Goal: Information Seeking & Learning: Learn about a topic

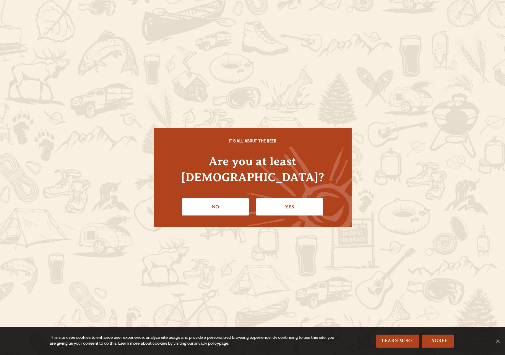
click at [283, 199] on link "Yes" at bounding box center [289, 206] width 67 height 17
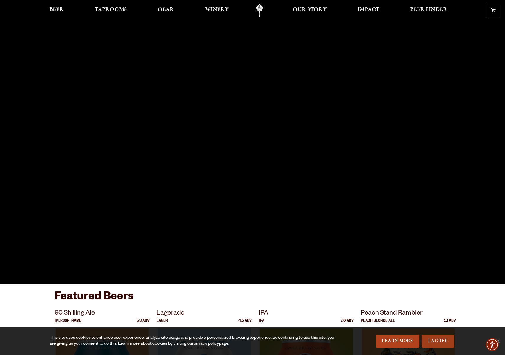
click at [434, 335] on link "I Agree" at bounding box center [438, 340] width 32 height 13
click at [434, 337] on link "I Agree" at bounding box center [438, 340] width 32 height 13
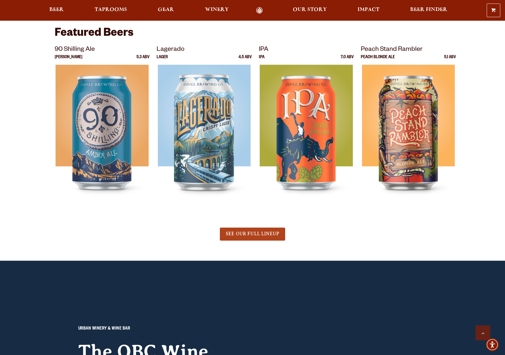
scroll to position [287, 0]
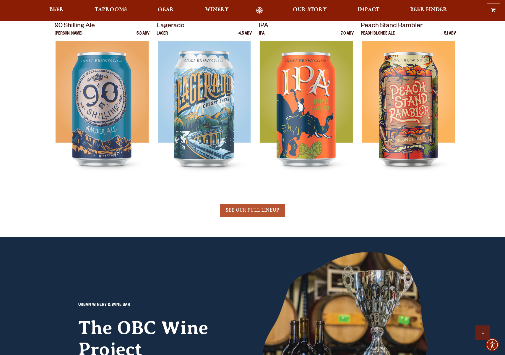
click at [245, 211] on span "SEE OUR FULL LINEUP" at bounding box center [252, 209] width 53 height 5
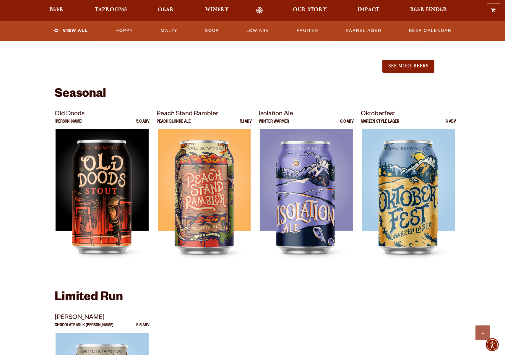
scroll to position [740, 0]
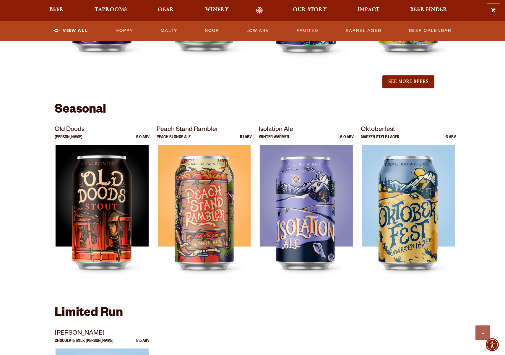
click at [280, 130] on p "Isolation Ale" at bounding box center [306, 130] width 95 height 11
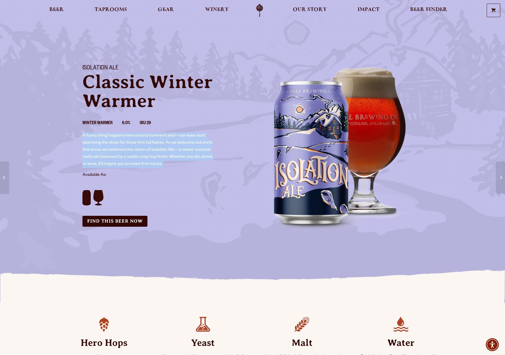
drag, startPoint x: 173, startPoint y: 169, endPoint x: 63, endPoint y: 134, distance: 115.8
click at [63, 133] on div "Isolation Ale Classic Winter Warmer Winter Warmer 6.0% IBU 29 A funny thing hap…" at bounding box center [252, 150] width 505 height 185
click at [63, 134] on div "Isolation Ale Classic Winter Warmer Winter Warmer 6.0% IBU 29 A funny thing hap…" at bounding box center [252, 150] width 505 height 185
drag, startPoint x: 63, startPoint y: 134, endPoint x: 152, endPoint y: 173, distance: 96.7
click at [152, 173] on div "Isolation Ale Classic Winter Warmer Winter Warmer 6.0% IBU 29 A funny thing hap…" at bounding box center [252, 150] width 505 height 185
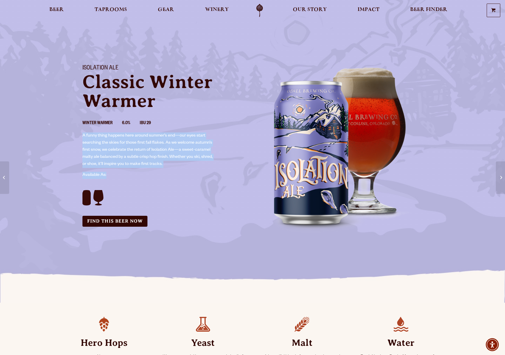
click at [152, 173] on p "Available As:" at bounding box center [163, 175] width 163 height 7
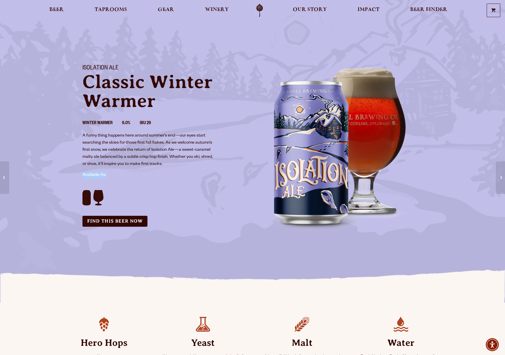
click at [154, 171] on div "Isolation Ale Classic Winter Warmer Winter Warmer 6.0% IBU 29 A funny thing hap…" at bounding box center [163, 146] width 177 height 176
click at [154, 170] on div "Isolation Ale Classic Winter Warmer Winter Warmer 6.0% IBU 29 A funny thing hap…" at bounding box center [163, 146] width 177 height 176
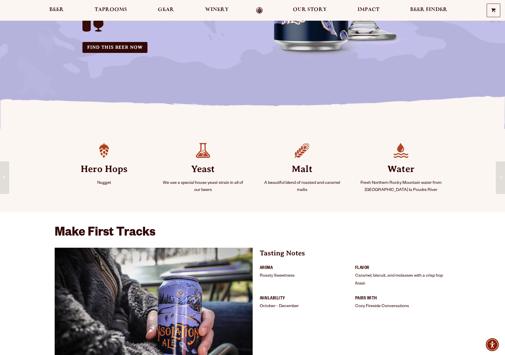
scroll to position [224, 0]
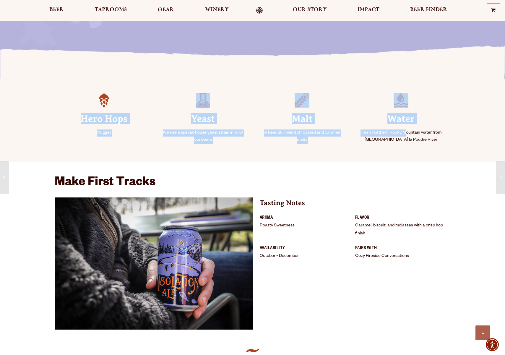
drag, startPoint x: 52, startPoint y: 81, endPoint x: 405, endPoint y: 136, distance: 357.0
click at [405, 136] on section "Ingredients Hero Hops Nugget Yeast We use a special house yeast strain in all o…" at bounding box center [252, 120] width 505 height 83
click at [405, 136] on p "Fresh Northern Rocky Mountain water from [GEOGRAPHIC_DATA] la Poudre River" at bounding box center [401, 136] width 85 height 14
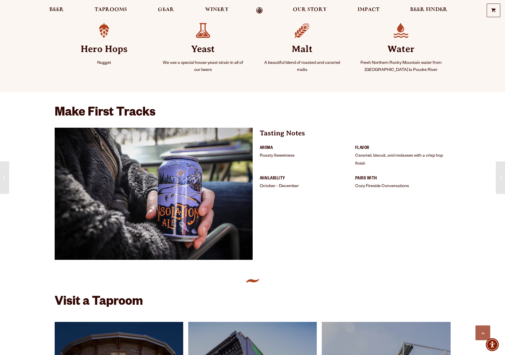
scroll to position [309, 0]
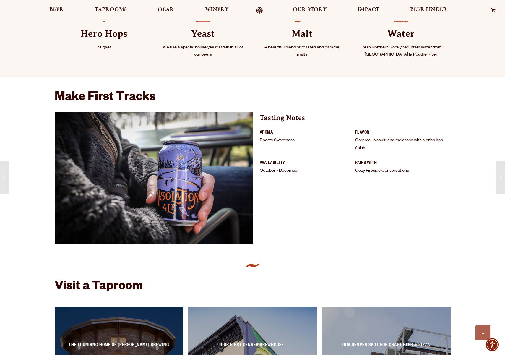
drag, startPoint x: 374, startPoint y: 144, endPoint x: 368, endPoint y: 129, distance: 16.5
click at [368, 129] on li "Flavor Caramel, biscuit, and molasses with a crisp hop finish" at bounding box center [402, 140] width 95 height 23
drag, startPoint x: 368, startPoint y: 129, endPoint x: 368, endPoint y: 142, distance: 13.0
click at [368, 141] on li "Flavor Caramel, biscuit, and molasses with a crisp hop finish" at bounding box center [402, 140] width 95 height 23
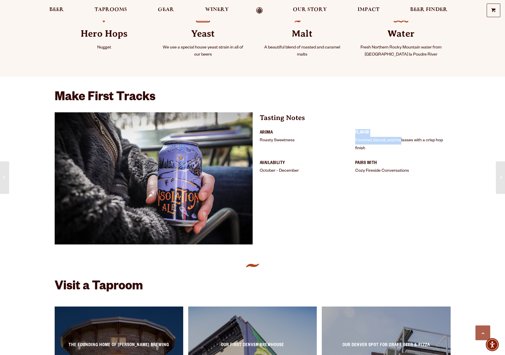
click at [368, 142] on li "Flavor Caramel, biscuit, and molasses with a crisp hop finish" at bounding box center [402, 140] width 95 height 23
